Goal: Task Accomplishment & Management: Manage account settings

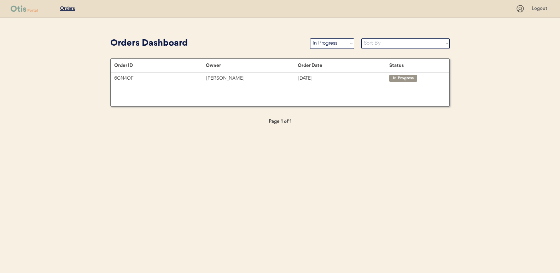
select select ""in_progress""
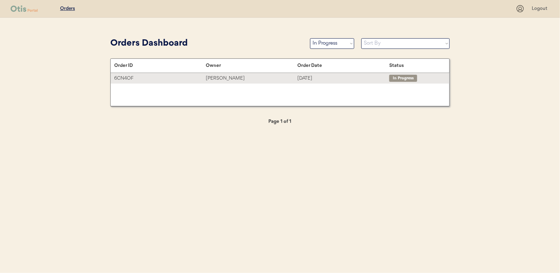
click at [217, 78] on div "[PERSON_NAME]" at bounding box center [252, 78] width 92 height 8
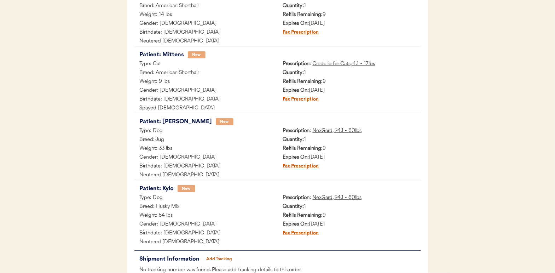
scroll to position [280, 0]
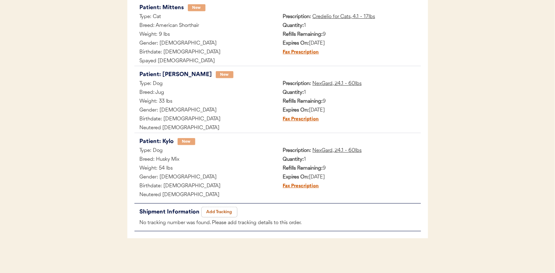
click at [218, 210] on button "Add Tracking" at bounding box center [219, 212] width 35 height 10
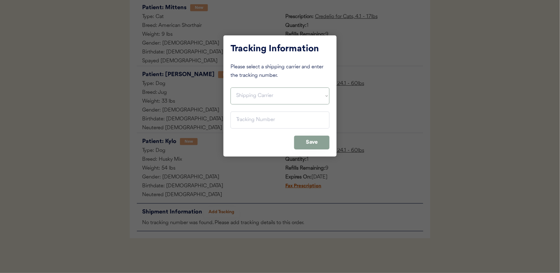
click at [245, 97] on select "Shipping Carrier FedEx FedEx Ground Economy UPS USPS" at bounding box center [280, 95] width 99 height 17
select select ""usps""
click at [231, 87] on select "Shipping Carrier FedEx FedEx Ground Economy UPS USPS" at bounding box center [280, 95] width 99 height 17
click at [247, 116] on input "input" at bounding box center [280, 119] width 99 height 17
paste input "9400150105496024525363"
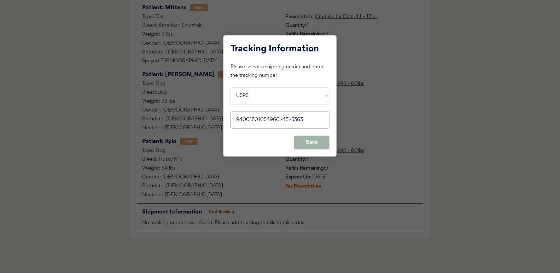
type input "9400150105496024525363"
click at [306, 145] on button "Save" at bounding box center [311, 142] width 35 height 14
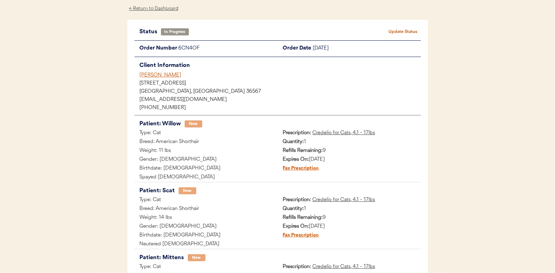
scroll to position [0, 0]
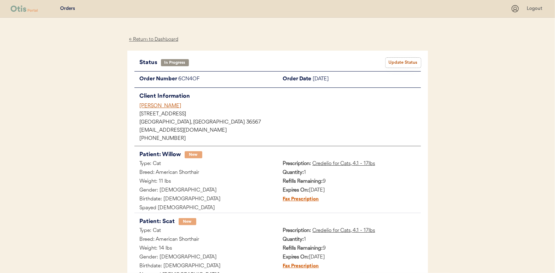
click at [411, 60] on button "Update Status" at bounding box center [402, 63] width 35 height 10
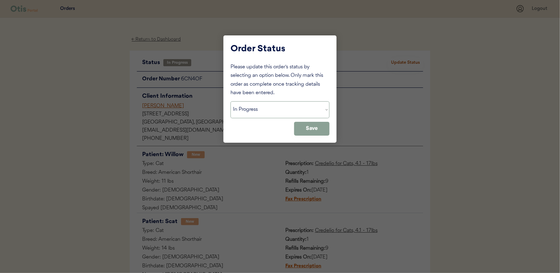
click at [269, 108] on select "Status On Hold New In Progress Complete Pending HW Consent Cancelled" at bounding box center [280, 109] width 99 height 17
select select ""complete""
click at [231, 101] on select "Status On Hold New In Progress Complete Pending HW Consent Cancelled" at bounding box center [280, 109] width 99 height 17
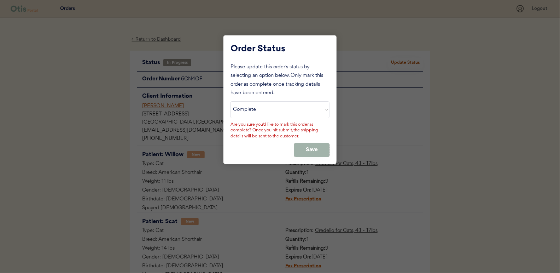
click at [307, 150] on button "Save" at bounding box center [311, 150] width 35 height 14
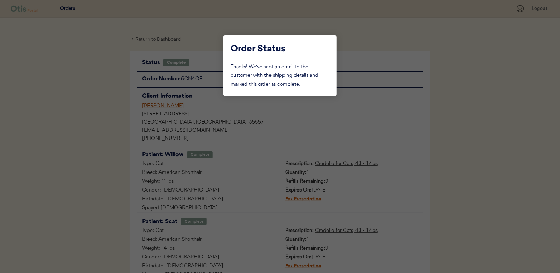
click at [86, 119] on div at bounding box center [280, 136] width 560 height 273
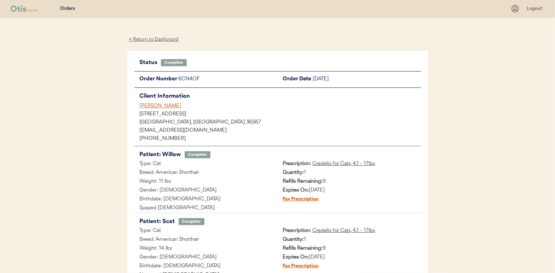
click at [150, 40] on div "← Return to Dashboard" at bounding box center [153, 39] width 53 height 8
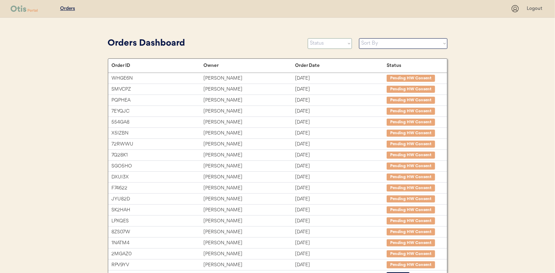
click at [331, 45] on select "Status On Hold New In Progress Complete Pending HW Consent Cancelled" at bounding box center [330, 43] width 44 height 11
select select ""new""
click at [308, 38] on select "Status On Hold New In Progress Complete Pending HW Consent Cancelled" at bounding box center [330, 43] width 44 height 11
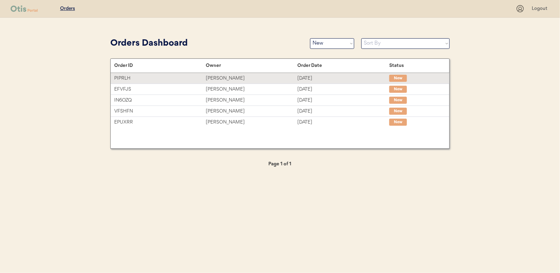
click at [232, 77] on div "Dawn Stoner" at bounding box center [252, 78] width 92 height 8
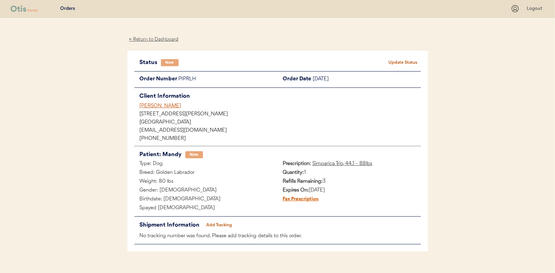
click at [403, 63] on button "Update Status" at bounding box center [402, 63] width 35 height 10
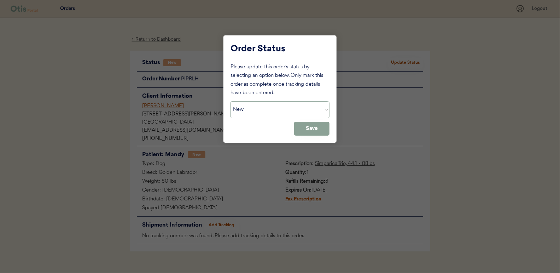
click at [259, 107] on select "Status On Hold New In Progress Complete Pending HW Consent Cancelled" at bounding box center [280, 109] width 99 height 17
select select ""in_progress""
click at [231, 101] on select "Status On Hold New In Progress Complete Pending HW Consent Cancelled" at bounding box center [280, 109] width 99 height 17
click at [309, 129] on button "Save" at bounding box center [311, 129] width 35 height 14
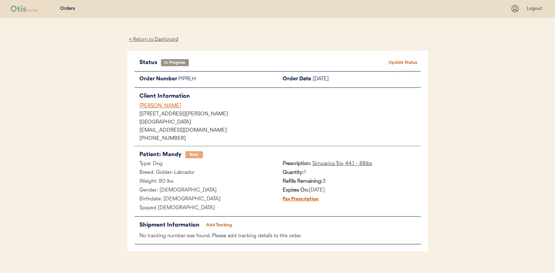
click at [160, 41] on div "← Return to Dashboard" at bounding box center [153, 39] width 53 height 8
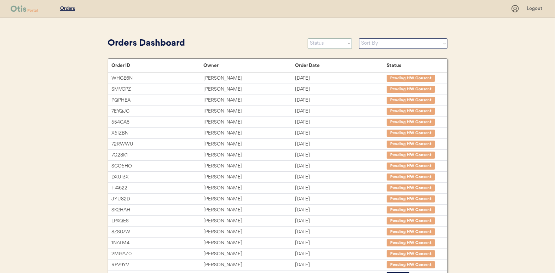
click at [321, 44] on select "Status On Hold New In Progress Complete Pending HW Consent Cancelled" at bounding box center [330, 43] width 44 height 11
select select ""new""
click at [308, 38] on select "Status On Hold New In Progress Complete Pending HW Consent Cancelled" at bounding box center [330, 43] width 44 height 11
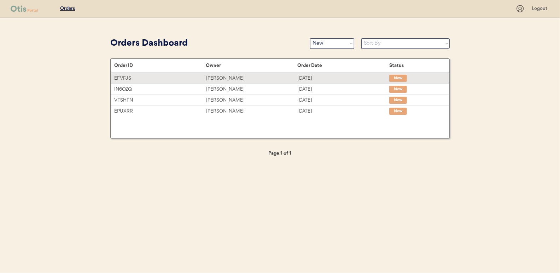
click at [230, 78] on div "Kelsey Dubbs" at bounding box center [252, 78] width 92 height 8
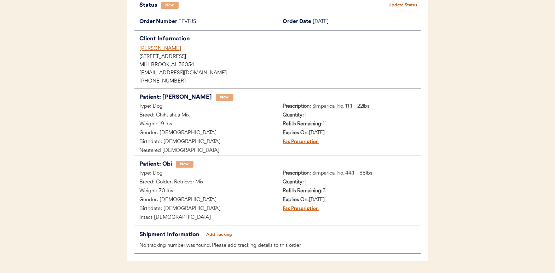
scroll to position [45, 0]
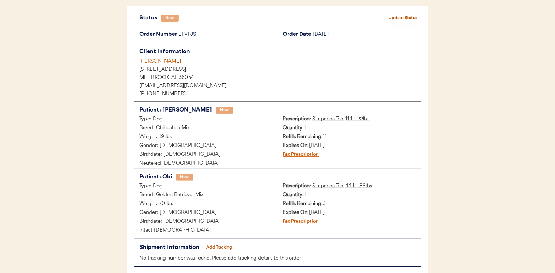
click at [398, 19] on button "Update Status" at bounding box center [402, 18] width 35 height 10
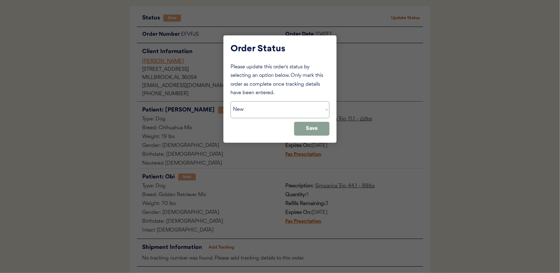
click at [256, 113] on select "Status On Hold New In Progress Complete Pending HW Consent Cancelled" at bounding box center [280, 109] width 99 height 17
select select ""in_progress""
click at [231, 101] on select "Status On Hold New In Progress Complete Pending HW Consent Cancelled" at bounding box center [280, 109] width 99 height 17
click at [310, 129] on button "Save" at bounding box center [311, 129] width 35 height 14
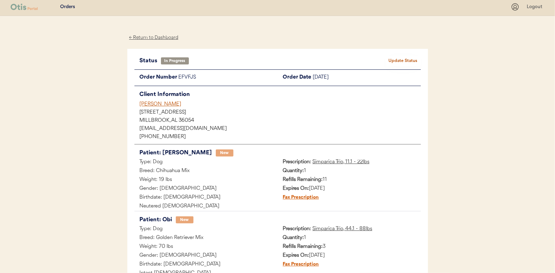
scroll to position [0, 0]
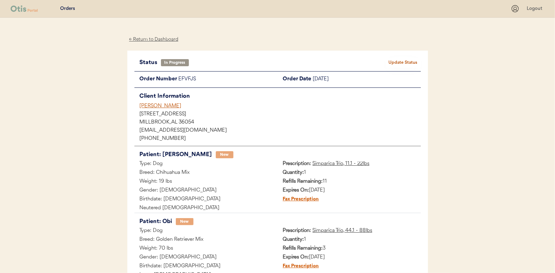
click at [169, 38] on div "← Return to Dashboard" at bounding box center [153, 39] width 53 height 8
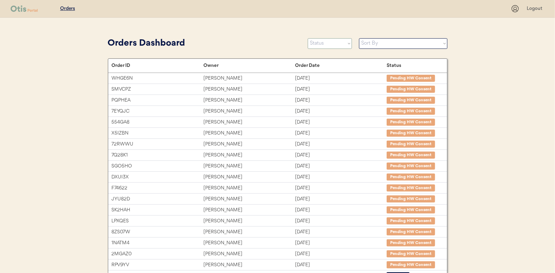
click at [334, 42] on select "Status On Hold New In Progress Complete Pending HW Consent Cancelled" at bounding box center [330, 43] width 44 height 11
select select ""new""
click at [308, 38] on select "Status On Hold New In Progress Complete Pending HW Consent Cancelled" at bounding box center [330, 43] width 44 height 11
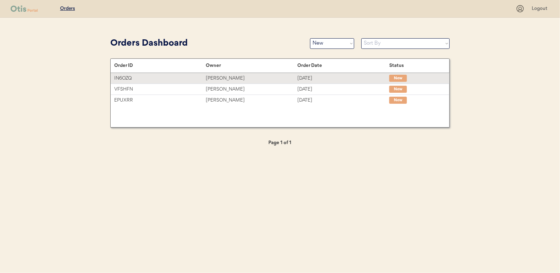
click at [227, 76] on div "[PERSON_NAME]" at bounding box center [252, 78] width 92 height 8
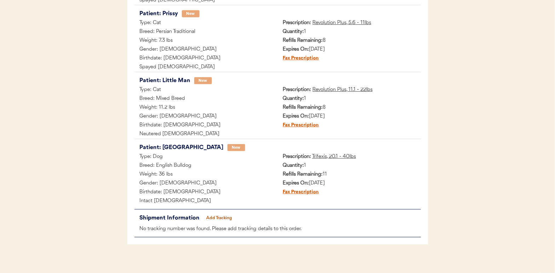
scroll to position [355, 0]
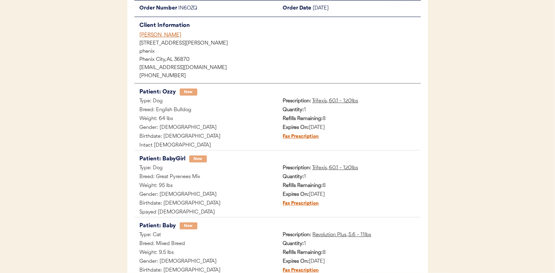
scroll to position [0, 0]
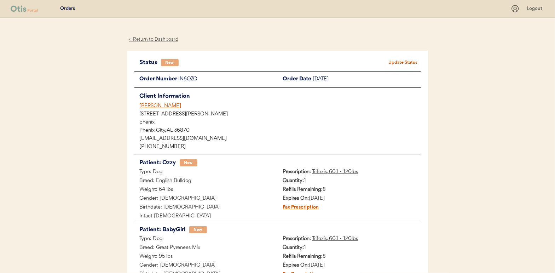
click at [152, 38] on div "← Return to Dashboard" at bounding box center [153, 39] width 53 height 8
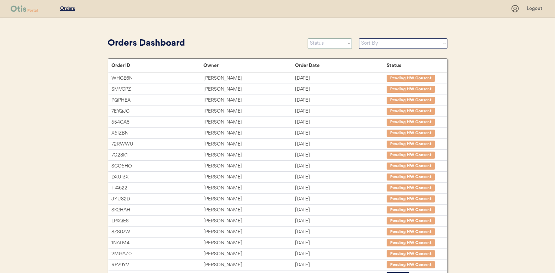
click at [322, 43] on select "Status On Hold New In Progress Complete Pending HW Consent Cancelled" at bounding box center [330, 43] width 44 height 11
select select ""in_progress""
click at [308, 38] on select "Status On Hold New In Progress Complete Pending HW Consent Cancelled" at bounding box center [330, 43] width 44 height 11
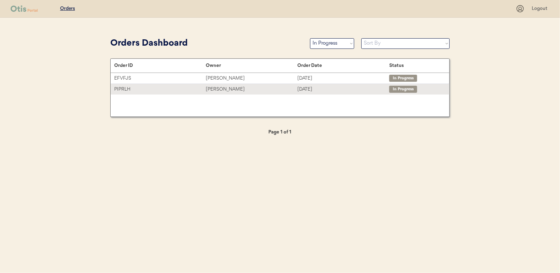
click at [223, 87] on div "[PERSON_NAME]" at bounding box center [252, 89] width 92 height 8
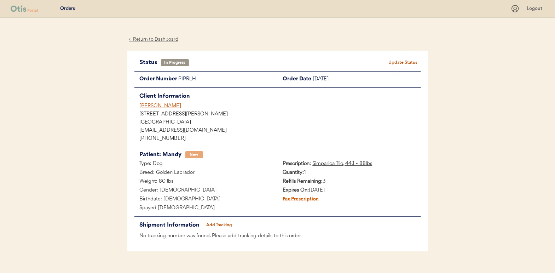
click at [149, 37] on div "← Return to Dashboard" at bounding box center [153, 39] width 53 height 8
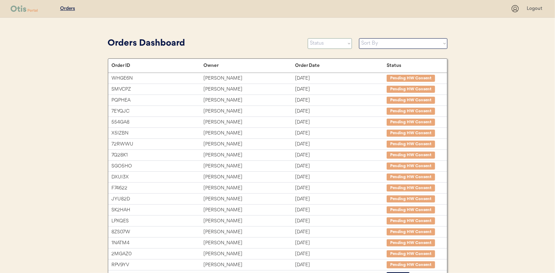
click at [331, 45] on select "Status On Hold New In Progress Complete Pending HW Consent Cancelled" at bounding box center [330, 43] width 44 height 11
select select ""new""
click at [308, 38] on select "Status On Hold New In Progress Complete Pending HW Consent Cancelled" at bounding box center [330, 43] width 44 height 11
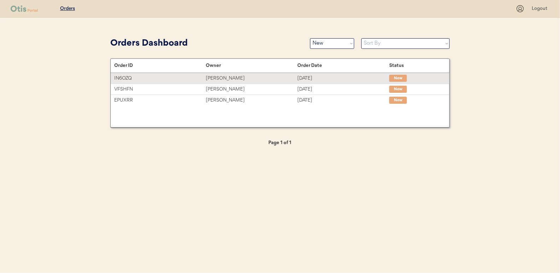
click at [223, 77] on div "sonya wimmer" at bounding box center [252, 78] width 92 height 8
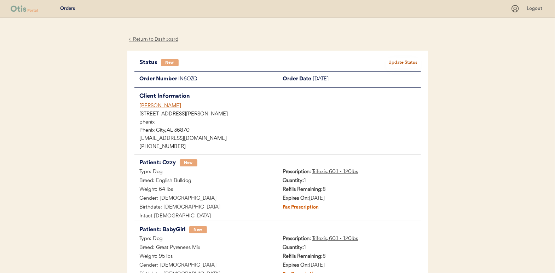
click at [395, 62] on button "Update Status" at bounding box center [402, 63] width 35 height 10
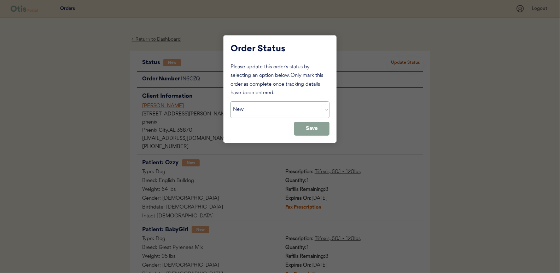
click at [252, 106] on select "Status On Hold New In Progress Complete Pending HW Consent Cancelled" at bounding box center [280, 109] width 99 height 17
select select ""in_progress""
click at [231, 101] on select "Status On Hold New In Progress Complete Pending HW Consent Cancelled" at bounding box center [280, 109] width 99 height 17
click at [311, 131] on button "Save" at bounding box center [311, 129] width 35 height 14
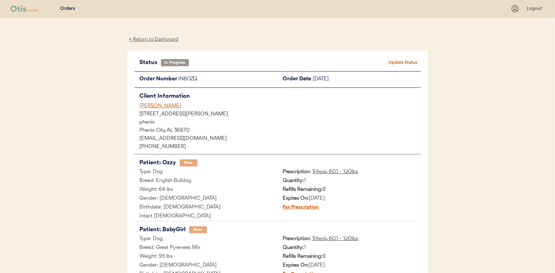
click at [150, 38] on div "← Return to Dashboard" at bounding box center [153, 39] width 53 height 8
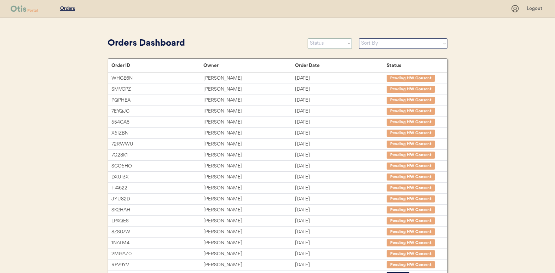
click at [326, 43] on select "Status On Hold New In Progress Complete Pending HW Consent Cancelled" at bounding box center [330, 43] width 44 height 11
select select ""new""
click at [308, 38] on select "Status On Hold New In Progress Complete Pending HW Consent Cancelled" at bounding box center [330, 43] width 44 height 11
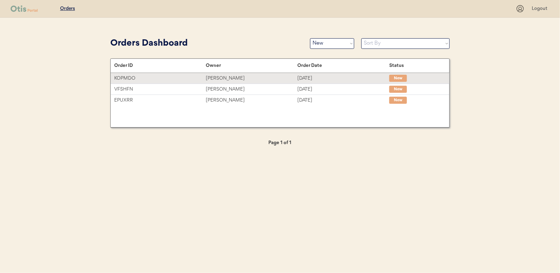
click at [218, 78] on div "[PERSON_NAME]" at bounding box center [252, 78] width 92 height 8
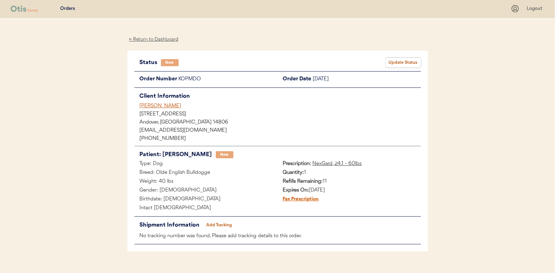
click at [401, 59] on button "Update Status" at bounding box center [402, 63] width 35 height 10
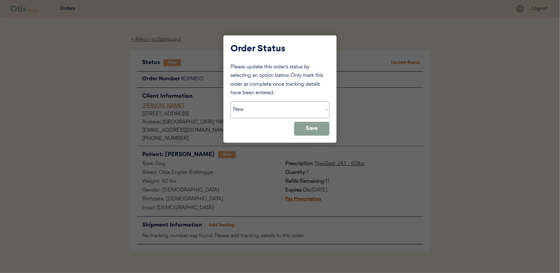
click at [256, 114] on select "Status On Hold New In Progress Complete Pending HW Consent Cancelled" at bounding box center [280, 109] width 99 height 17
select select ""in_progress""
click at [231, 101] on select "Status On Hold New In Progress Complete Pending HW Consent Cancelled" at bounding box center [280, 109] width 99 height 17
click at [316, 128] on button "Save" at bounding box center [311, 129] width 35 height 14
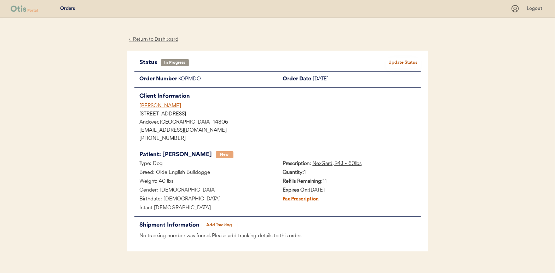
click at [159, 32] on div "← Return to Dashboard Status In Progress Update Status Order Number KOPMDO Orde…" at bounding box center [277, 152] width 301 height 269
click at [159, 39] on div "← Return to Dashboard" at bounding box center [153, 39] width 53 height 8
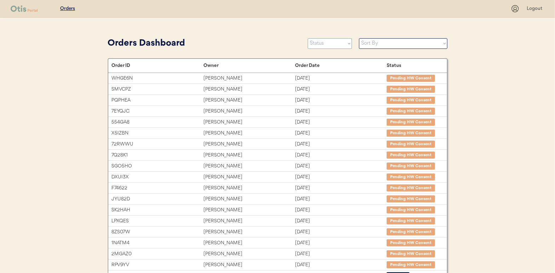
click at [319, 45] on select "Status On Hold New In Progress Complete Pending HW Consent Cancelled" at bounding box center [330, 43] width 44 height 11
select select ""in_progress""
click at [308, 38] on select "Status On Hold New In Progress Complete Pending HW Consent Cancelled" at bounding box center [330, 43] width 44 height 11
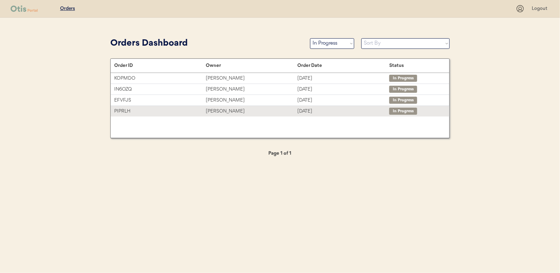
click at [223, 112] on div "[PERSON_NAME]" at bounding box center [252, 111] width 92 height 8
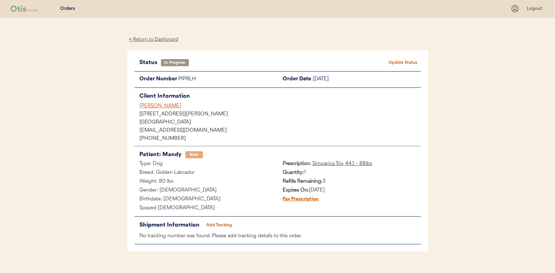
click at [158, 39] on div "← Return to Dashboard" at bounding box center [153, 39] width 53 height 8
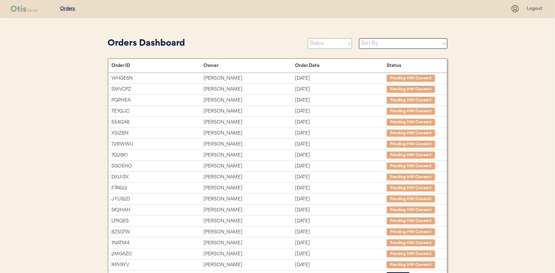
click at [331, 42] on select "Status On Hold New In Progress Complete Pending HW Consent Cancelled" at bounding box center [330, 43] width 44 height 11
select select ""new""
click at [308, 38] on select "Status On Hold New In Progress Complete Pending HW Consent Cancelled" at bounding box center [330, 43] width 44 height 11
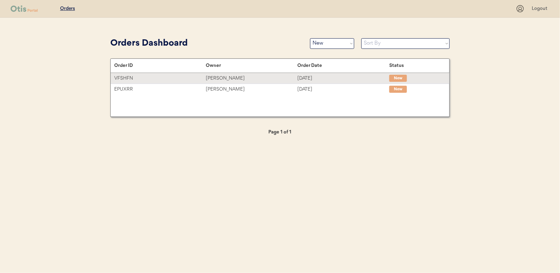
click at [225, 78] on div "[PERSON_NAME]" at bounding box center [252, 78] width 92 height 8
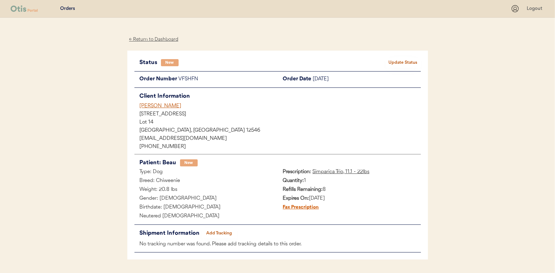
click at [402, 59] on button "Update Status" at bounding box center [402, 63] width 35 height 10
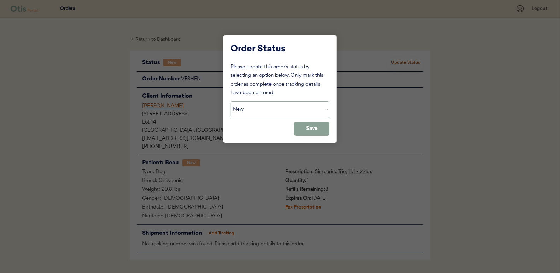
click at [261, 109] on select "Status On Hold New In Progress Complete Pending HW Consent Cancelled" at bounding box center [280, 109] width 99 height 17
select select ""in_progress""
click at [231, 101] on select "Status On Hold New In Progress Complete Pending HW Consent Cancelled" at bounding box center [280, 109] width 99 height 17
click at [315, 132] on button "Save" at bounding box center [311, 129] width 35 height 14
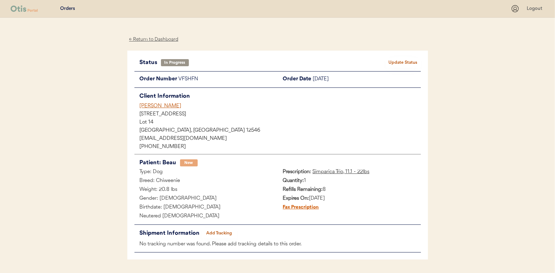
click at [151, 36] on div "← Return to Dashboard" at bounding box center [153, 39] width 53 height 8
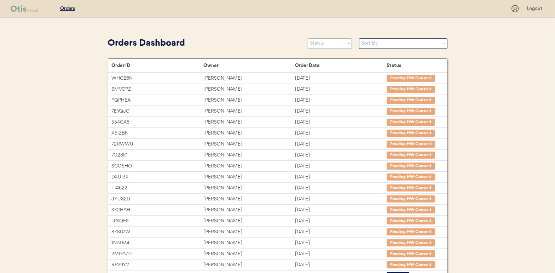
click at [328, 43] on select "Status On Hold New In Progress Complete Pending HW Consent Cancelled" at bounding box center [330, 43] width 44 height 11
select select ""new""
click at [308, 38] on select "Status On Hold New In Progress Complete Pending HW Consent Cancelled" at bounding box center [330, 43] width 44 height 11
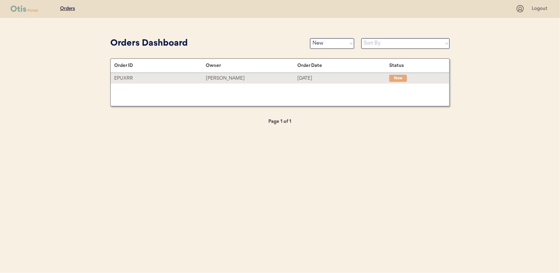
click at [225, 80] on div "[PERSON_NAME]" at bounding box center [252, 78] width 92 height 8
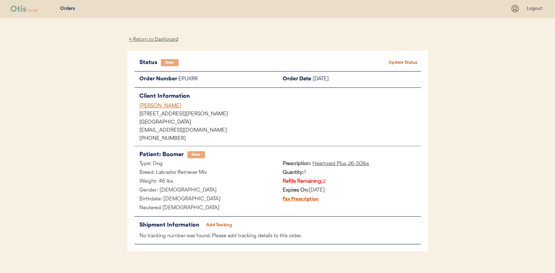
click at [408, 64] on button "Update Status" at bounding box center [402, 63] width 35 height 10
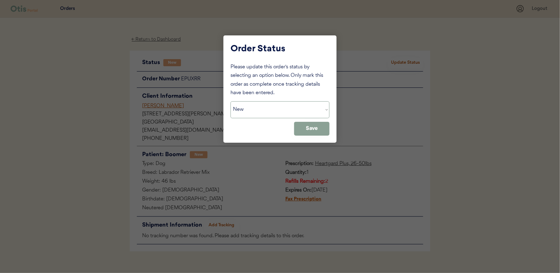
click at [300, 109] on select "Status On Hold New In Progress Complete Pending HW Consent Cancelled" at bounding box center [280, 109] width 99 height 17
select select ""in_progress""
click at [231, 101] on select "Status On Hold New In Progress Complete Pending HW Consent Cancelled" at bounding box center [280, 109] width 99 height 17
click at [305, 132] on button "Save" at bounding box center [311, 129] width 35 height 14
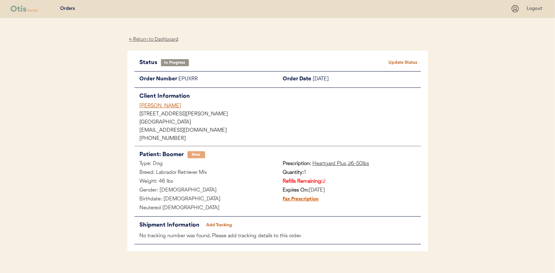
click at [165, 39] on div "← Return to Dashboard" at bounding box center [153, 39] width 53 height 8
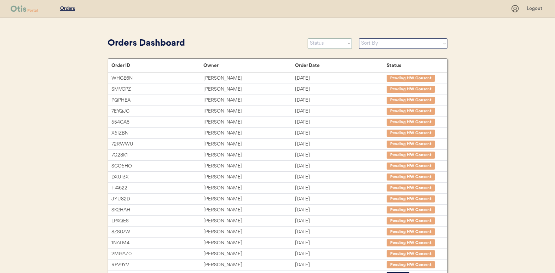
click at [323, 46] on select "Status On Hold New In Progress Complete Pending HW Consent Cancelled" at bounding box center [330, 43] width 44 height 11
select select ""new""
click at [308, 38] on select "Status On Hold New In Progress Complete Pending HW Consent Cancelled" at bounding box center [330, 43] width 44 height 11
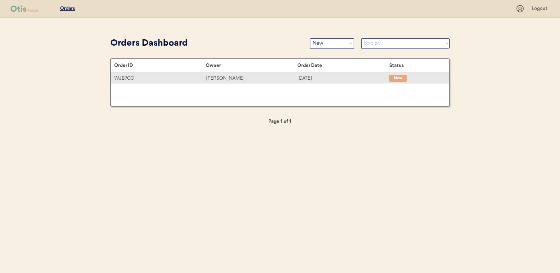
click at [220, 78] on div "Garima Kalra" at bounding box center [252, 78] width 92 height 8
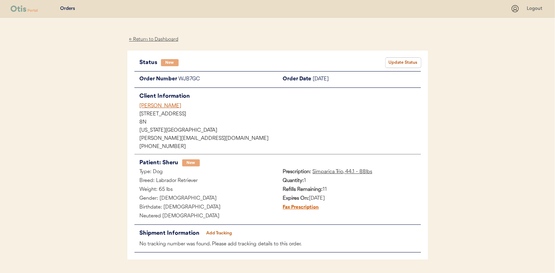
click at [407, 60] on button "Update Status" at bounding box center [402, 63] width 35 height 10
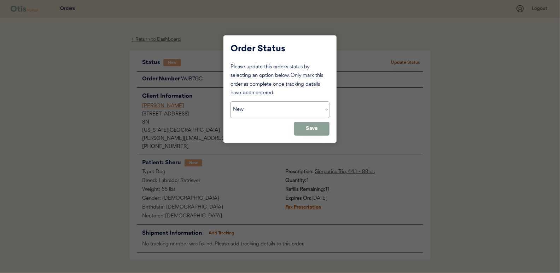
click at [250, 107] on select "Status On Hold New In Progress Complete Pending HW Consent Cancelled" at bounding box center [280, 109] width 99 height 17
select select ""in_progress""
click at [231, 101] on select "Status On Hold New In Progress Complete Pending HW Consent Cancelled" at bounding box center [280, 109] width 99 height 17
click at [308, 126] on button "Save" at bounding box center [311, 129] width 35 height 14
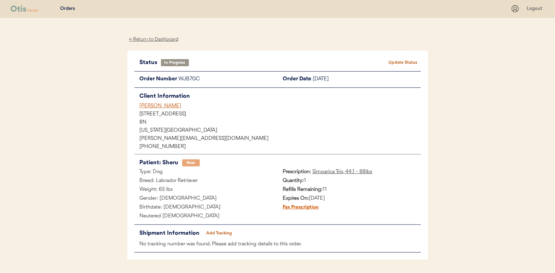
click at [116, 77] on div "Patients Consults Orders Logout ← Return to Dashboard Status In Progress Update…" at bounding box center [277, 147] width 555 height 294
click at [156, 39] on div "← Return to Dashboard" at bounding box center [153, 39] width 53 height 8
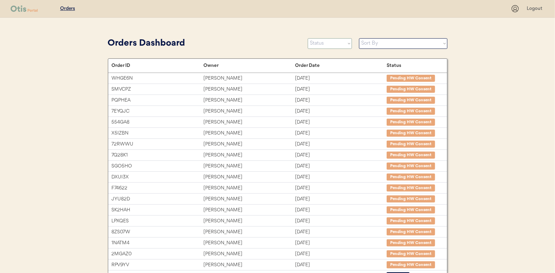
click at [326, 43] on select "Status On Hold New In Progress Complete Pending HW Consent Cancelled" at bounding box center [330, 43] width 44 height 11
select select ""new""
click at [308, 38] on select "Status On Hold New In Progress Complete Pending HW Consent Cancelled" at bounding box center [330, 43] width 44 height 11
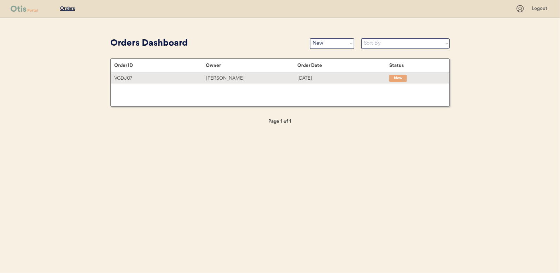
click at [210, 77] on div "[PERSON_NAME]" at bounding box center [252, 78] width 92 height 8
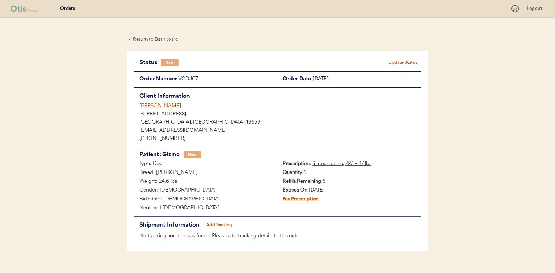
click at [305, 199] on div "Fax Prescription" at bounding box center [298, 199] width 41 height 9
click at [154, 39] on div "← Return to Dashboard" at bounding box center [153, 39] width 53 height 8
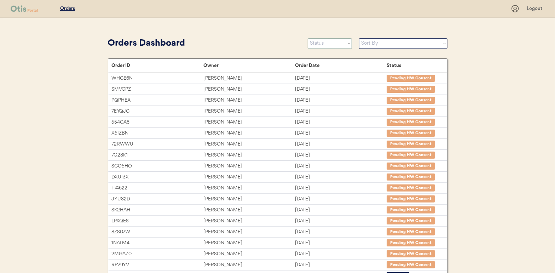
click at [330, 45] on select "Status On Hold New In Progress Complete Pending HW Consent Cancelled" at bounding box center [330, 43] width 44 height 11
click at [308, 38] on select "Status On Hold New In Progress Complete Pending HW Consent Cancelled" at bounding box center [330, 43] width 44 height 11
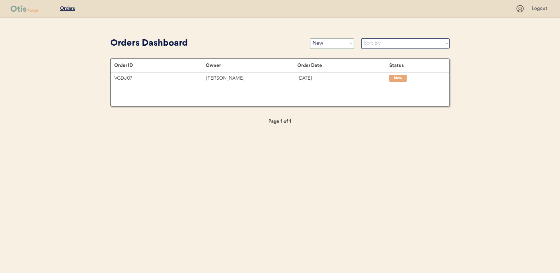
click at [318, 43] on select "Status On Hold New In Progress Complete Pending HW Consent Cancelled" at bounding box center [332, 43] width 44 height 11
click at [310, 38] on select "Status On Hold New In Progress Complete Pending HW Consent Cancelled" at bounding box center [332, 43] width 44 height 11
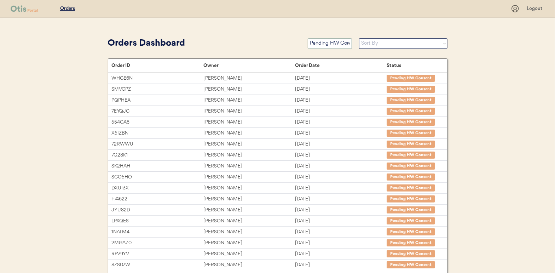
click at [320, 40] on select "Status On Hold New In Progress Complete Pending HW Consent Cancelled" at bounding box center [330, 43] width 44 height 11
select select ""new""
click at [308, 38] on select "Status On Hold New In Progress Complete Pending HW Consent Cancelled" at bounding box center [330, 43] width 44 height 11
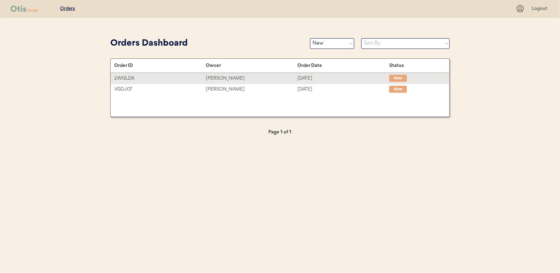
click at [223, 75] on div "Julia Makris" at bounding box center [252, 78] width 92 height 8
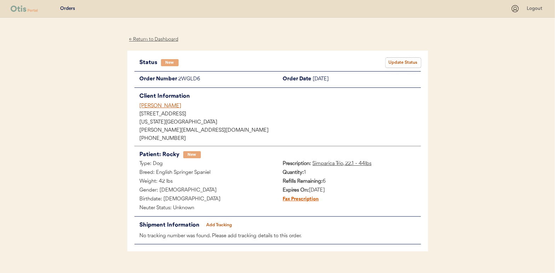
click at [399, 62] on button "Update Status" at bounding box center [402, 63] width 35 height 10
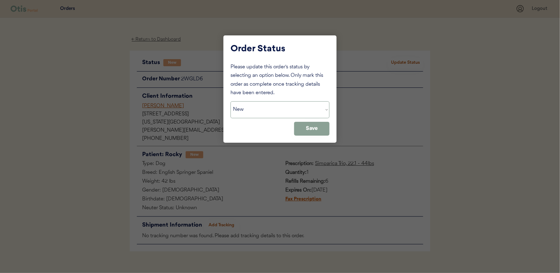
click at [258, 112] on select "Status On Hold New In Progress Complete Pending HW Consent Cancelled" at bounding box center [280, 109] width 99 height 17
select select ""in_progress""
click at [231, 101] on select "Status On Hold New In Progress Complete Pending HW Consent Cancelled" at bounding box center [280, 109] width 99 height 17
click at [309, 130] on button "Save" at bounding box center [311, 129] width 35 height 14
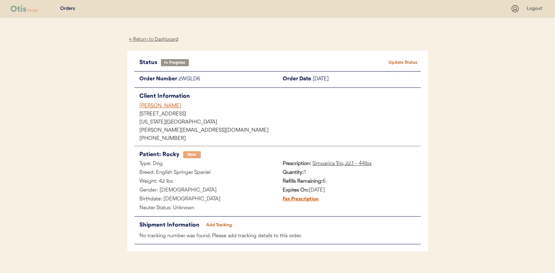
click at [144, 37] on div "← Return to Dashboard" at bounding box center [153, 39] width 53 height 8
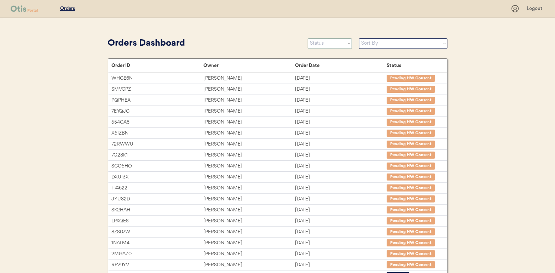
click at [316, 45] on select "Status On Hold New In Progress Complete Pending HW Consent Cancelled" at bounding box center [330, 43] width 44 height 11
select select ""new""
click at [308, 38] on select "Status On Hold New In Progress Complete Pending HW Consent Cancelled" at bounding box center [330, 43] width 44 height 11
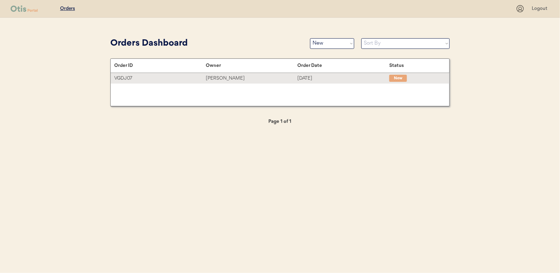
click at [226, 75] on div "[PERSON_NAME]" at bounding box center [252, 78] width 92 height 8
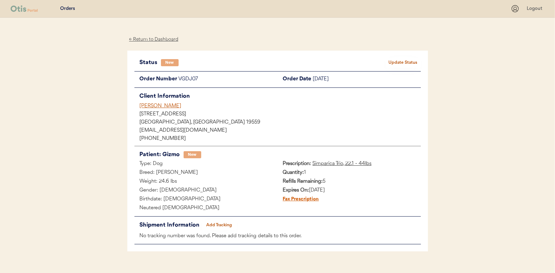
click at [165, 39] on div "← Return to Dashboard" at bounding box center [153, 39] width 53 height 8
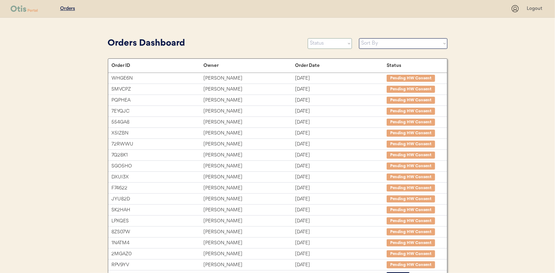
click at [324, 45] on select "Status On Hold New In Progress Complete Pending HW Consent Cancelled" at bounding box center [330, 43] width 44 height 11
select select ""new""
click at [308, 38] on select "Status On Hold New In Progress Complete Pending HW Consent Cancelled" at bounding box center [330, 43] width 44 height 11
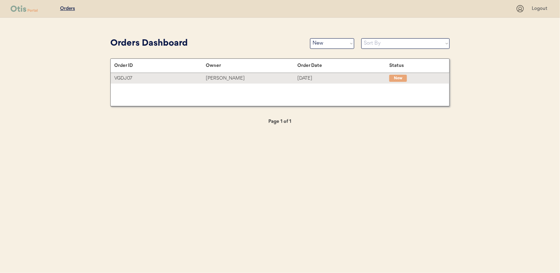
click at [212, 75] on div "[PERSON_NAME]" at bounding box center [252, 78] width 92 height 8
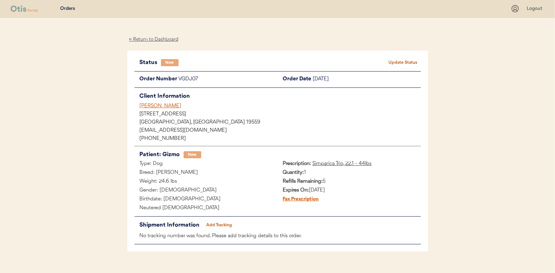
click at [155, 39] on div "← Return to Dashboard" at bounding box center [153, 39] width 53 height 8
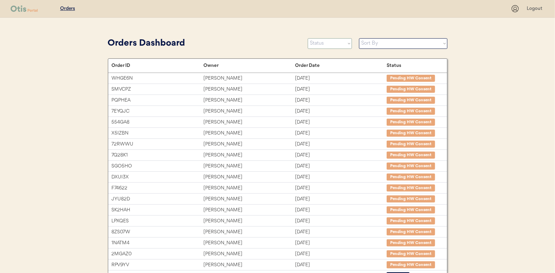
click at [319, 45] on select "Status On Hold New In Progress Complete Pending HW Consent Cancelled" at bounding box center [330, 43] width 44 height 11
click at [308, 38] on select "Status On Hold New In Progress Complete Pending HW Consent Cancelled" at bounding box center [330, 43] width 44 height 11
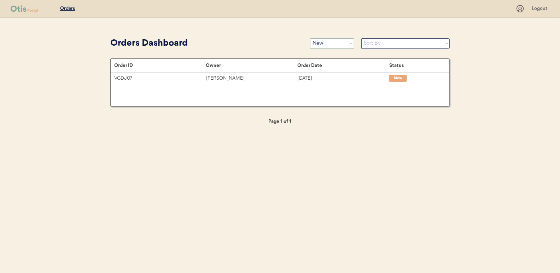
click at [322, 43] on select "Status On Hold New In Progress Complete Pending HW Consent Cancelled" at bounding box center [332, 43] width 44 height 11
select select ""in_progress""
click at [310, 38] on select "Status On Hold New In Progress Complete Pending HW Consent Cancelled" at bounding box center [332, 43] width 44 height 11
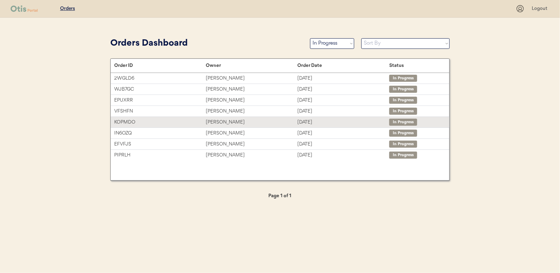
click at [217, 120] on div "Melissa wlasniewski" at bounding box center [252, 122] width 92 height 8
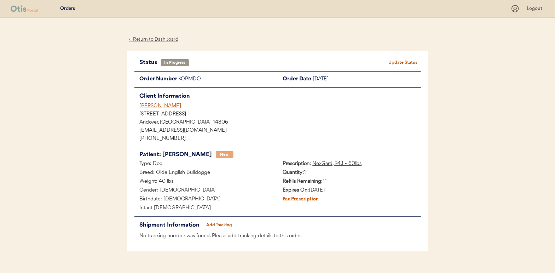
click at [217, 220] on button "Add Tracking" at bounding box center [219, 225] width 35 height 10
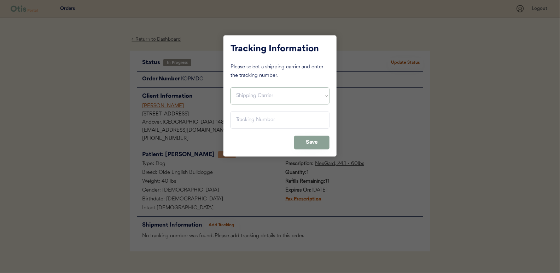
click at [247, 97] on select "Shipping Carrier FedEx FedEx Ground Economy UPS USPS" at bounding box center [280, 95] width 99 height 17
select select ""ups""
click at [231, 87] on select "Shipping Carrier FedEx FedEx Ground Economy UPS USPS" at bounding box center [280, 95] width 99 height 17
click at [246, 121] on input "input" at bounding box center [280, 119] width 99 height 17
paste input "1Z16X77E0209549676"
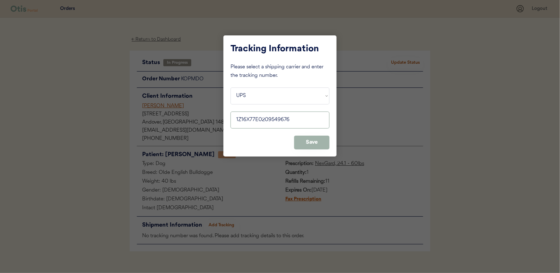
type input "1Z16X77E0209549676"
click at [302, 138] on button "Save" at bounding box center [311, 142] width 35 height 14
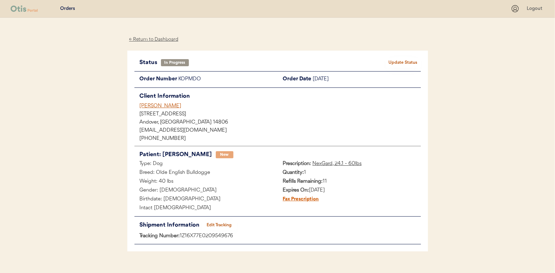
click at [401, 60] on button "Update Status" at bounding box center [402, 63] width 35 height 10
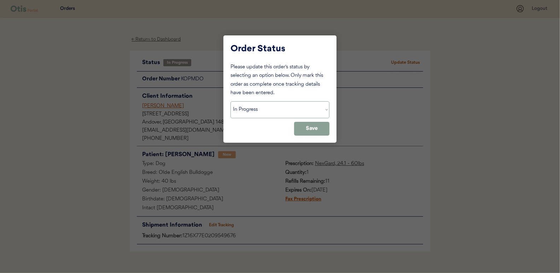
click at [249, 110] on select "Status On Hold New In Progress Complete Pending HW Consent Cancelled" at bounding box center [280, 109] width 99 height 17
select select ""complete""
click at [231, 101] on select "Status On Hold New In Progress Complete Pending HW Consent Cancelled" at bounding box center [280, 109] width 99 height 17
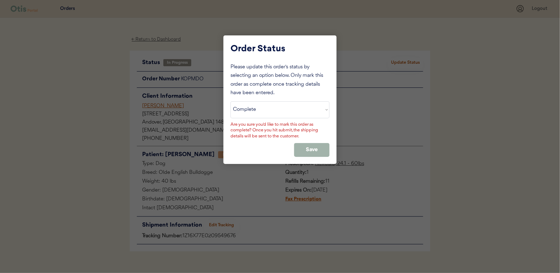
click at [314, 146] on button "Save" at bounding box center [311, 150] width 35 height 14
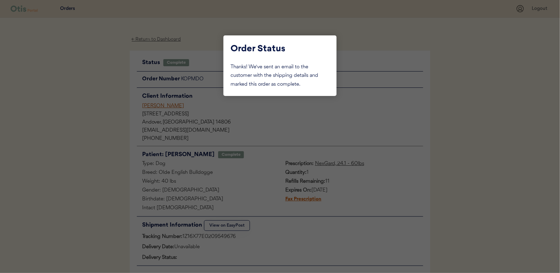
click at [104, 77] on div at bounding box center [280, 136] width 560 height 273
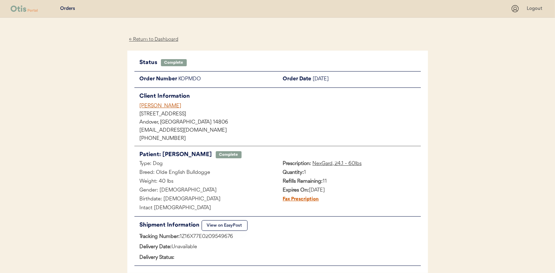
click at [156, 39] on div "← Return to Dashboard" at bounding box center [153, 39] width 53 height 8
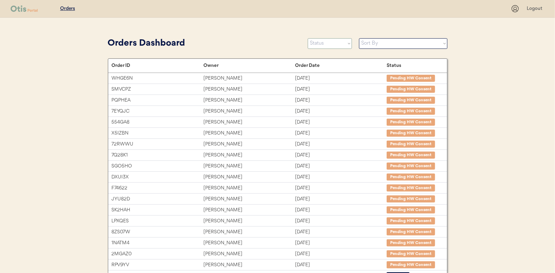
click at [321, 45] on select "Status On Hold New In Progress Complete Pending HW Consent Cancelled" at bounding box center [330, 43] width 44 height 11
select select ""new""
click at [308, 38] on select "Status On Hold New In Progress Complete Pending HW Consent Cancelled" at bounding box center [330, 43] width 44 height 11
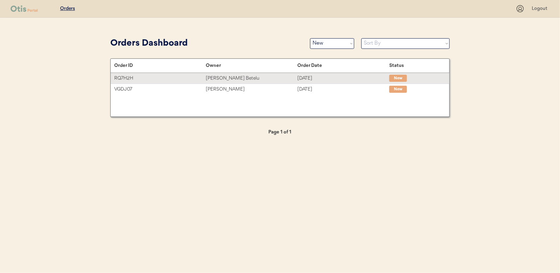
click at [227, 79] on div "[PERSON_NAME] Betelu" at bounding box center [252, 78] width 92 height 8
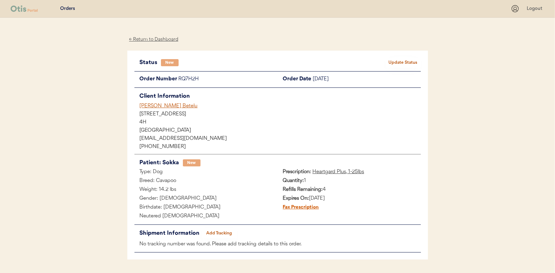
click at [406, 62] on button "Update Status" at bounding box center [402, 63] width 35 height 10
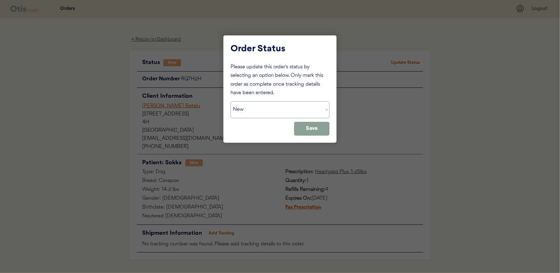
click at [251, 107] on select "Status On Hold New In Progress Complete Pending HW Consent Cancelled" at bounding box center [280, 109] width 99 height 17
select select ""in_progress""
click at [231, 101] on select "Status On Hold New In Progress Complete Pending HW Consent Cancelled" at bounding box center [280, 109] width 99 height 17
click at [309, 131] on button "Save" at bounding box center [311, 129] width 35 height 14
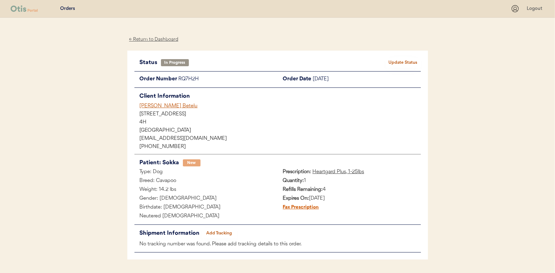
click at [168, 38] on div "← Return to Dashboard" at bounding box center [153, 39] width 53 height 8
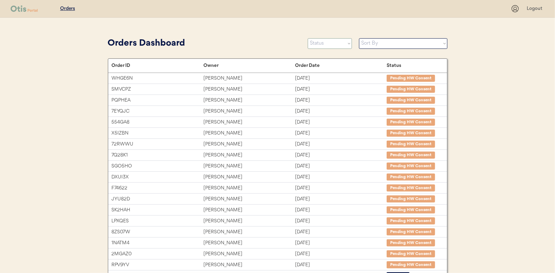
click at [317, 46] on select "Status On Hold New In Progress Complete Pending HW Consent Cancelled" at bounding box center [330, 43] width 44 height 11
select select ""new""
click at [308, 38] on select "Status On Hold New In Progress Complete Pending HW Consent Cancelled" at bounding box center [330, 43] width 44 height 11
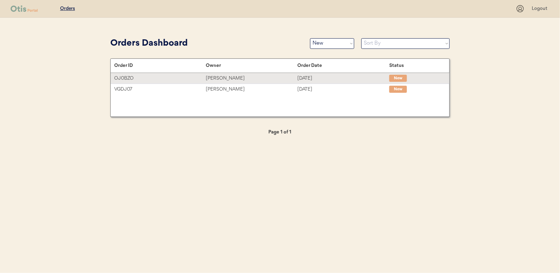
click at [217, 78] on div "[PERSON_NAME]" at bounding box center [252, 78] width 92 height 8
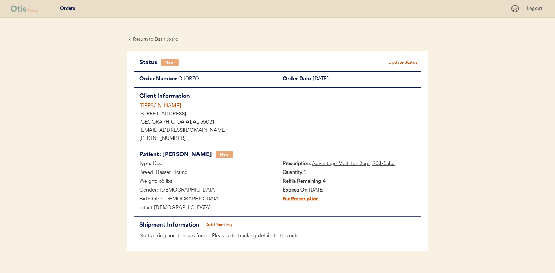
click at [414, 63] on button "Update Status" at bounding box center [402, 63] width 35 height 10
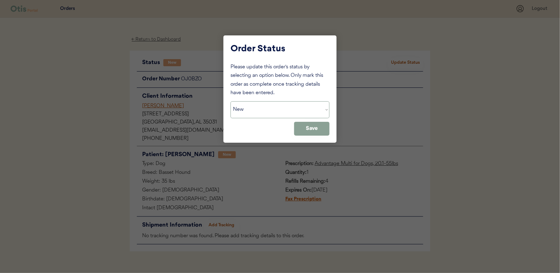
click at [261, 109] on select "Status On Hold New In Progress Complete Pending HW Consent Cancelled" at bounding box center [280, 109] width 99 height 17
select select ""in_progress""
click at [231, 101] on select "Status On Hold New In Progress Complete Pending HW Consent Cancelled" at bounding box center [280, 109] width 99 height 17
click at [316, 126] on button "Save" at bounding box center [311, 129] width 35 height 14
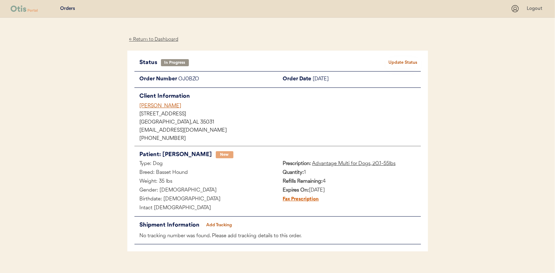
click at [148, 39] on div "← Return to Dashboard" at bounding box center [153, 39] width 53 height 8
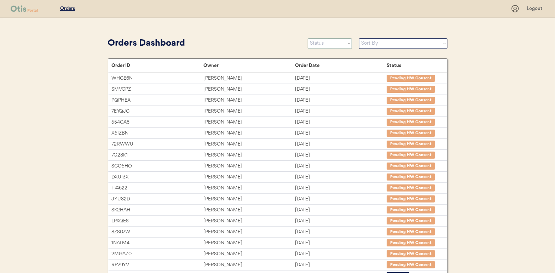
click at [320, 45] on select "Status On Hold New In Progress Complete Pending HW Consent Cancelled" at bounding box center [330, 43] width 44 height 11
select select ""new""
click at [308, 38] on select "Status On Hold New In Progress Complete Pending HW Consent Cancelled" at bounding box center [330, 43] width 44 height 11
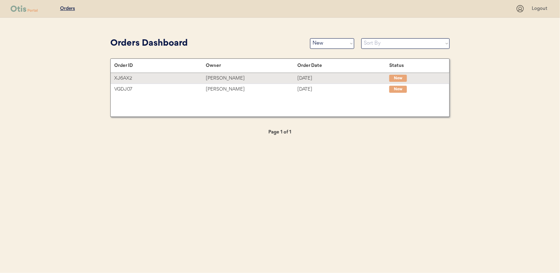
click at [212, 78] on div "[PERSON_NAME]" at bounding box center [252, 78] width 92 height 8
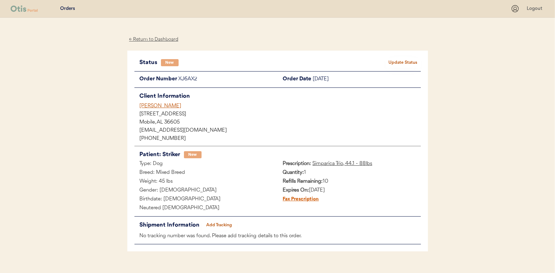
click at [406, 60] on button "Update Status" at bounding box center [402, 63] width 35 height 10
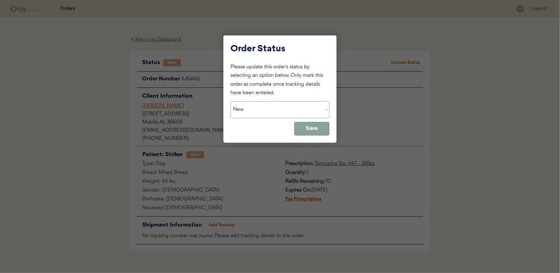
click at [258, 110] on select "Status On Hold New In Progress Complete Pending HW Consent Cancelled" at bounding box center [280, 109] width 99 height 17
select select ""in_progress""
click at [231, 101] on select "Status On Hold New In Progress Complete Pending HW Consent Cancelled" at bounding box center [280, 109] width 99 height 17
click at [309, 130] on button "Save" at bounding box center [311, 129] width 35 height 14
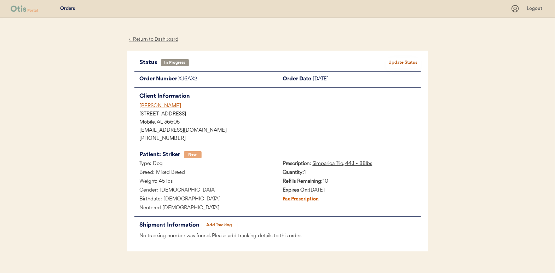
click at [149, 39] on div "← Return to Dashboard" at bounding box center [153, 39] width 53 height 8
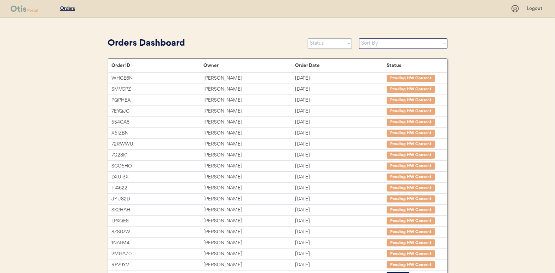
click at [326, 43] on select "Status On Hold New In Progress Complete Pending HW Consent Cancelled" at bounding box center [330, 43] width 44 height 11
select select ""new""
click at [308, 38] on select "Status On Hold New In Progress Complete Pending HW Consent Cancelled" at bounding box center [330, 43] width 44 height 11
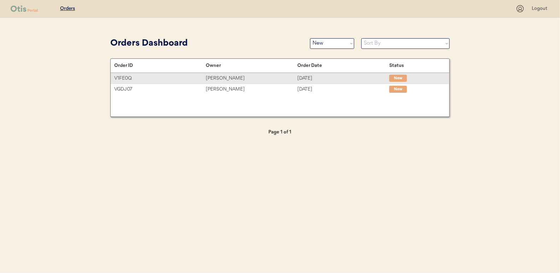
click at [220, 77] on div "[PERSON_NAME]" at bounding box center [252, 78] width 92 height 8
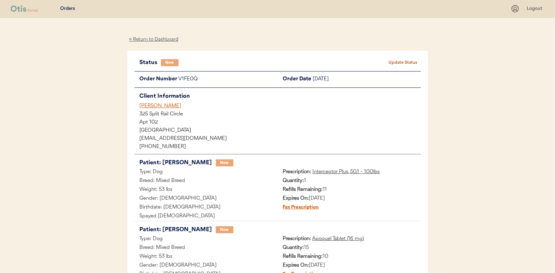
click at [408, 60] on button "Update Status" at bounding box center [402, 63] width 35 height 10
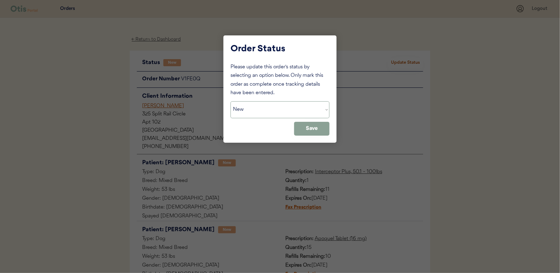
click at [266, 111] on select "Status On Hold New In Progress Complete Pending HW Consent Cancelled" at bounding box center [280, 109] width 99 height 17
select select ""in_progress""
click at [231, 101] on select "Status On Hold New In Progress Complete Pending HW Consent Cancelled" at bounding box center [280, 109] width 99 height 17
click at [308, 128] on button "Save" at bounding box center [311, 129] width 35 height 14
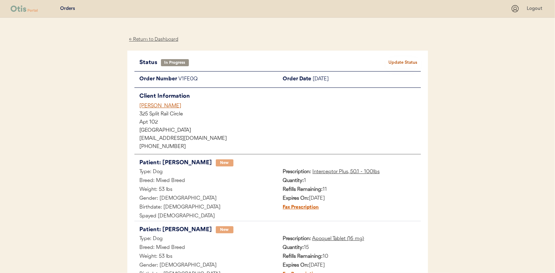
click at [159, 38] on div "← Return to Dashboard" at bounding box center [153, 39] width 53 height 8
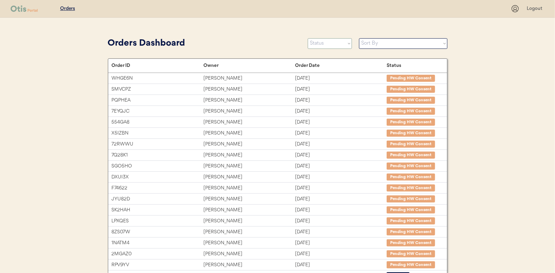
click at [321, 45] on select "Status On Hold New In Progress Complete Pending HW Consent Cancelled" at bounding box center [330, 43] width 44 height 11
select select ""new""
click at [308, 38] on select "Status On Hold New In Progress Complete Pending HW Consent Cancelled" at bounding box center [330, 43] width 44 height 11
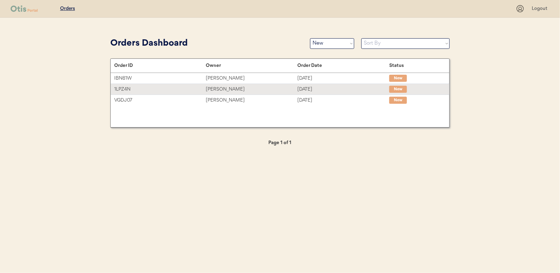
click at [227, 87] on div "[PERSON_NAME]" at bounding box center [252, 89] width 92 height 8
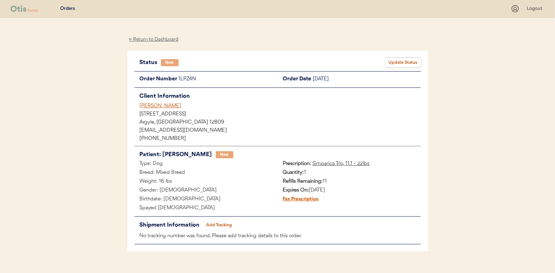
click at [404, 64] on button "Update Status" at bounding box center [402, 63] width 35 height 10
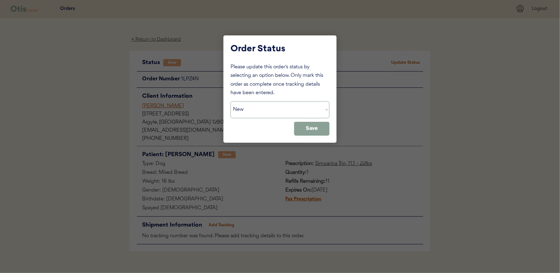
click at [260, 109] on select "Status On Hold New In Progress Complete Pending HW Consent Cancelled" at bounding box center [280, 109] width 99 height 17
select select ""in_progress""
click at [231, 101] on select "Status On Hold New In Progress Complete Pending HW Consent Cancelled" at bounding box center [280, 109] width 99 height 17
click at [311, 128] on button "Save" at bounding box center [311, 129] width 35 height 14
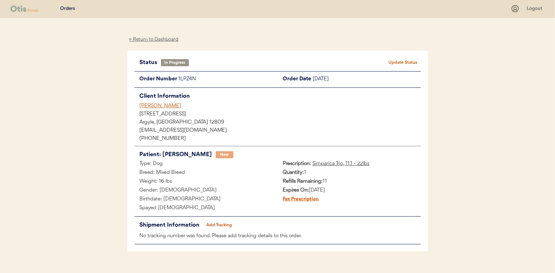
click at [158, 38] on div "← Return to Dashboard" at bounding box center [153, 39] width 53 height 8
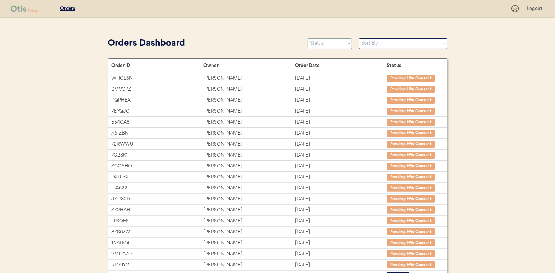
click at [319, 43] on select "Status On Hold New In Progress Complete Pending HW Consent Cancelled" at bounding box center [330, 43] width 44 height 11
select select ""new""
click at [308, 38] on select "Status On Hold New In Progress Complete Pending HW Consent Cancelled" at bounding box center [330, 43] width 44 height 11
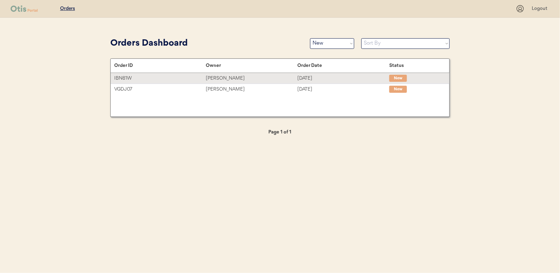
click at [214, 78] on div "[PERSON_NAME]" at bounding box center [252, 78] width 92 height 8
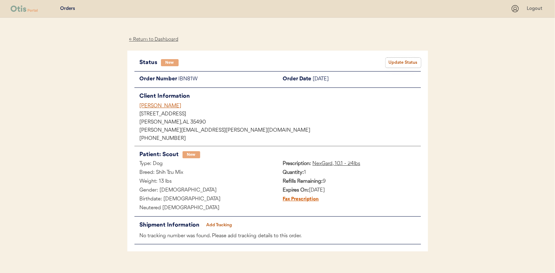
click at [399, 62] on button "Update Status" at bounding box center [402, 63] width 35 height 10
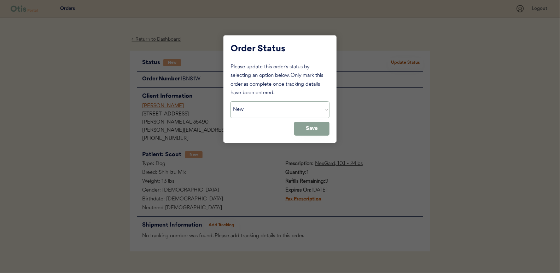
click at [264, 105] on select "Status On Hold New In Progress Complete Pending HW Consent Cancelled" at bounding box center [280, 109] width 99 height 17
select select ""in_progress""
click at [231, 101] on select "Status On Hold New In Progress Complete Pending HW Consent Cancelled" at bounding box center [280, 109] width 99 height 17
click at [309, 129] on button "Save" at bounding box center [311, 129] width 35 height 14
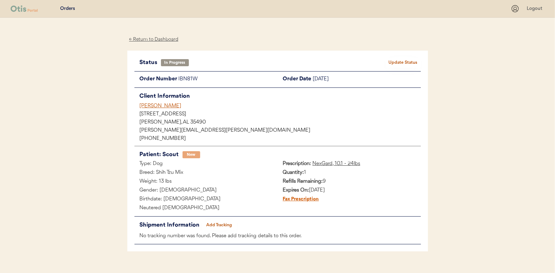
click at [161, 40] on div "← Return to Dashboard" at bounding box center [153, 39] width 53 height 8
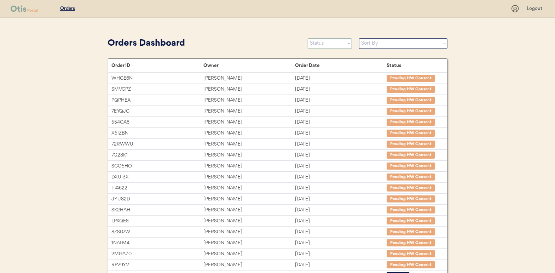
click at [332, 47] on select "Status On Hold New In Progress Complete Pending HW Consent Cancelled" at bounding box center [330, 43] width 44 height 11
select select ""new""
click at [308, 38] on select "Status On Hold New In Progress Complete Pending HW Consent Cancelled" at bounding box center [330, 43] width 44 height 11
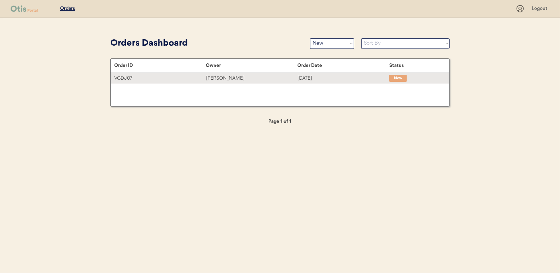
click at [221, 77] on div "[PERSON_NAME]" at bounding box center [252, 78] width 92 height 8
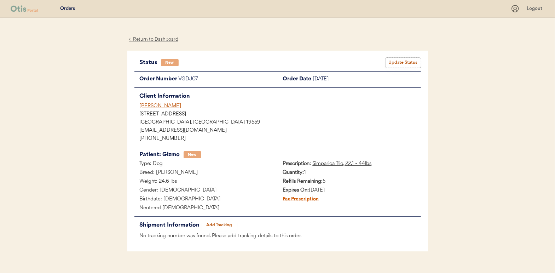
click at [409, 61] on button "Update Status" at bounding box center [402, 63] width 35 height 10
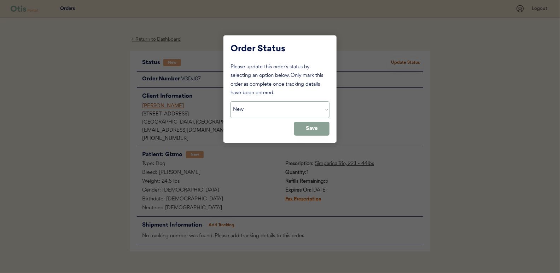
click at [258, 109] on select "Status On Hold New In Progress Complete Pending HW Consent Cancelled" at bounding box center [280, 109] width 99 height 17
select select ""on_hold""
click at [231, 101] on select "Status On Hold New In Progress Complete Pending HW Consent Cancelled" at bounding box center [280, 109] width 99 height 17
click at [318, 127] on button "Save" at bounding box center [311, 129] width 35 height 14
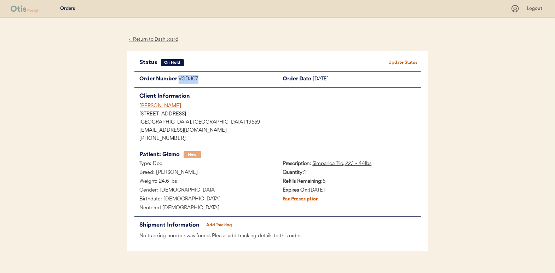
drag, startPoint x: 201, startPoint y: 79, endPoint x: 179, endPoint y: 79, distance: 21.6
click at [179, 79] on div "VGDJ07" at bounding box center [228, 79] width 99 height 9
copy div "VGDJ07"
click at [163, 38] on div "← Return to Dashboard" at bounding box center [153, 39] width 53 height 8
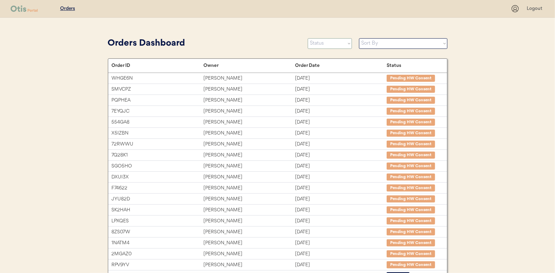
click at [329, 42] on select "Status On Hold New In Progress Complete Pending HW Consent Cancelled" at bounding box center [330, 43] width 44 height 11
select select ""new""
click at [308, 38] on select "Status On Hold New In Progress Complete Pending HW Consent Cancelled" at bounding box center [330, 43] width 44 height 11
